Goal: Check status: Check status

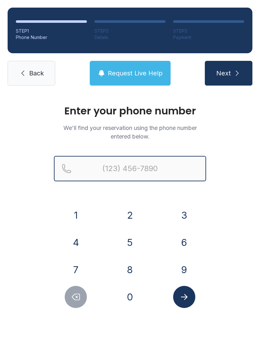
click at [115, 163] on input "Reservation phone number" at bounding box center [130, 168] width 152 height 25
type input "("
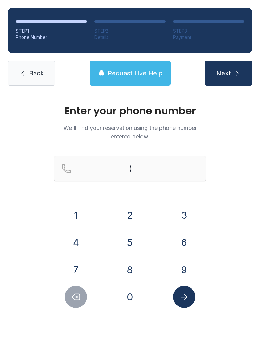
click at [242, 217] on div "Enter your phone number We'll find your reservation using the phone number ente…" at bounding box center [130, 213] width 260 height 240
click at [185, 266] on button "9" at bounding box center [184, 270] width 22 height 22
click at [82, 264] on button "7" at bounding box center [76, 270] width 22 height 22
click at [78, 216] on button "1" at bounding box center [76, 215] width 22 height 22
click at [181, 213] on button "3" at bounding box center [184, 215] width 22 height 22
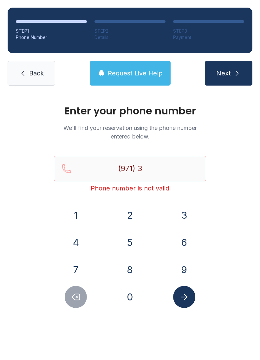
click at [127, 264] on button "8" at bounding box center [130, 270] width 22 height 22
click at [82, 219] on button "1" at bounding box center [76, 215] width 22 height 22
click at [136, 269] on button "8" at bounding box center [130, 270] width 22 height 22
click at [174, 268] on button "9" at bounding box center [184, 270] width 22 height 22
click at [69, 211] on button "1" at bounding box center [76, 215] width 22 height 22
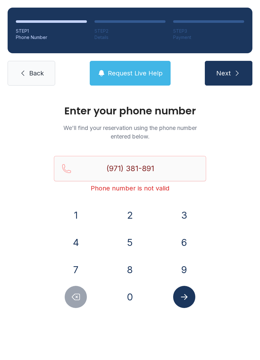
click at [131, 215] on button "2" at bounding box center [130, 215] width 22 height 22
type input "[PHONE_NUMBER]"
click at [188, 295] on icon "Submit lookup form" at bounding box center [184, 297] width 10 height 10
